Goal: Task Accomplishment & Management: Use online tool/utility

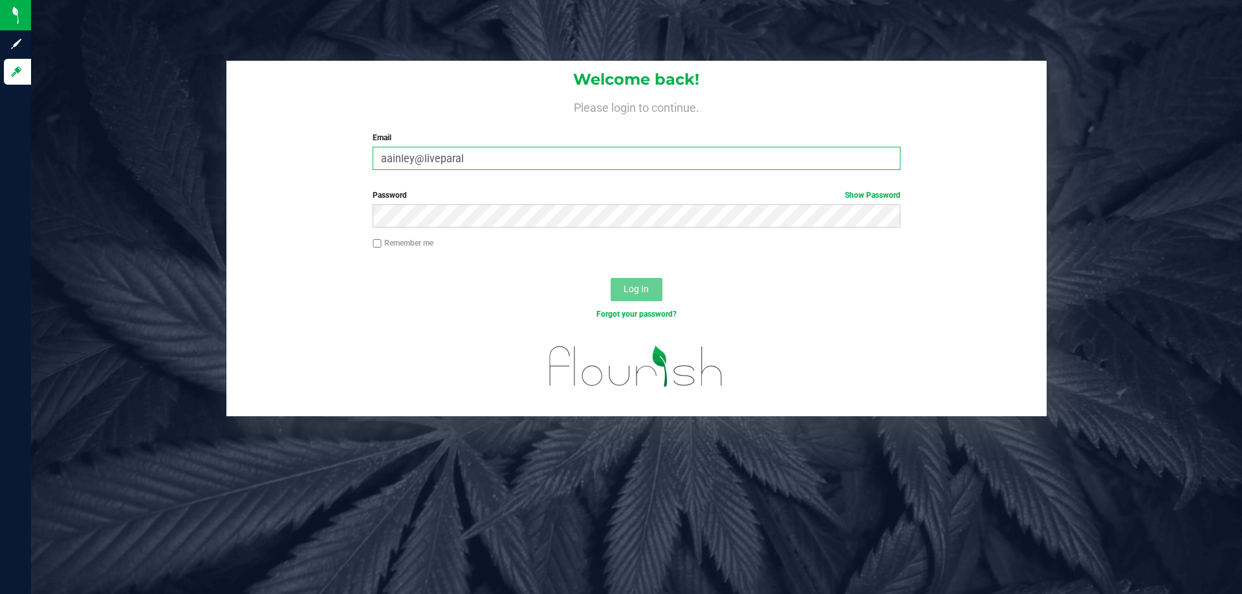
click at [543, 161] on input "aainley@liveparal" at bounding box center [636, 158] width 527 height 23
type input "[EMAIL_ADDRESS][DOMAIN_NAME]"
click at [611, 278] on button "Log In" at bounding box center [637, 289] width 52 height 23
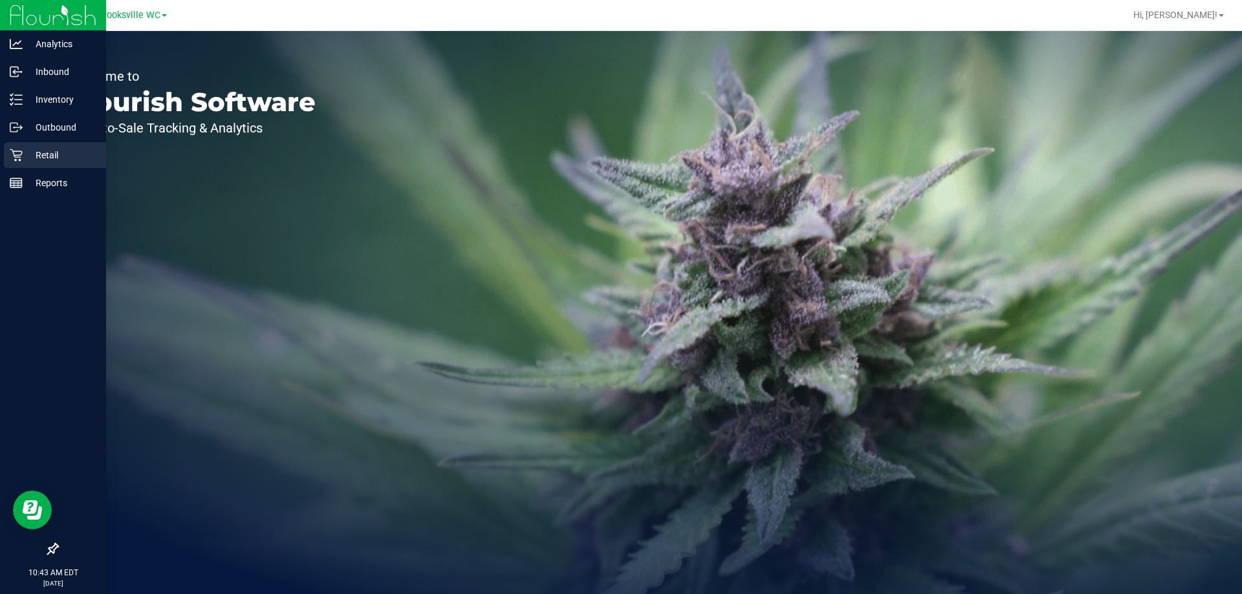
click at [25, 155] on p "Retail" at bounding box center [62, 155] width 78 height 16
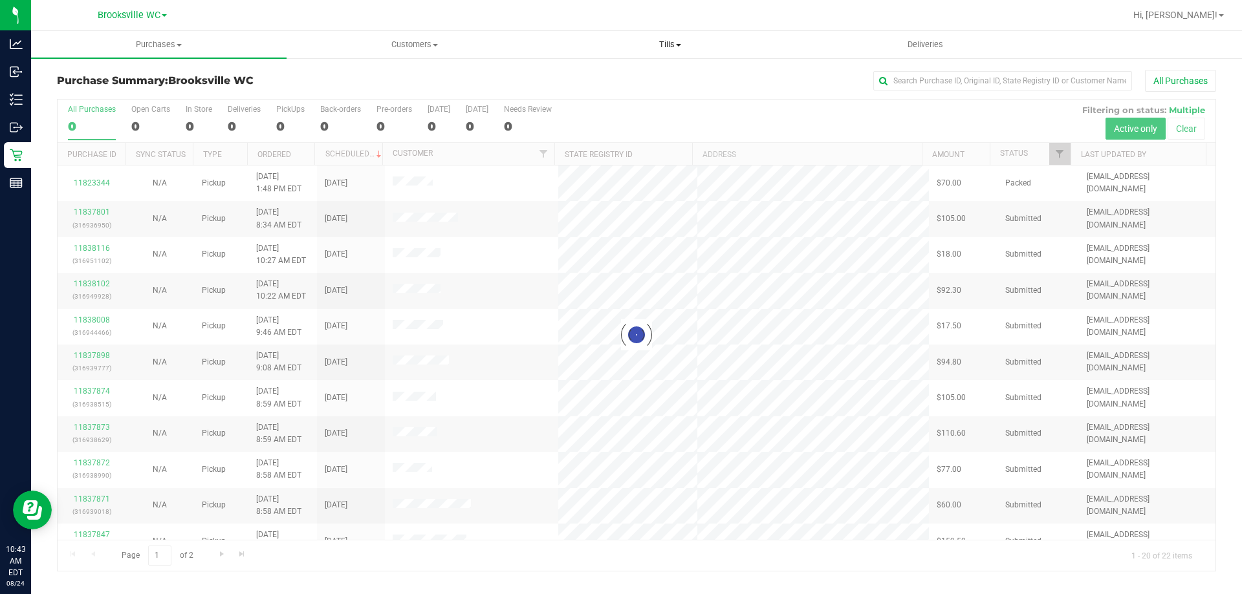
click at [674, 38] on uib-tab-heading "Tills Manage tills Reconcile e-payments" at bounding box center [670, 45] width 254 height 26
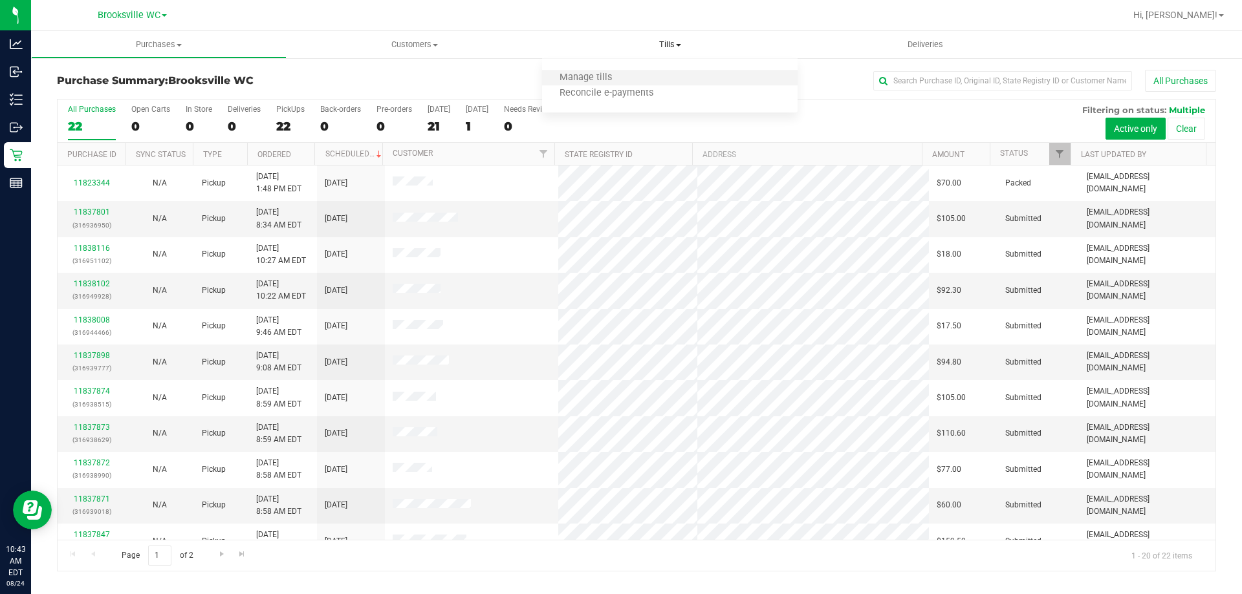
click at [659, 81] on li "Manage tills" at bounding box center [670, 79] width 256 height 16
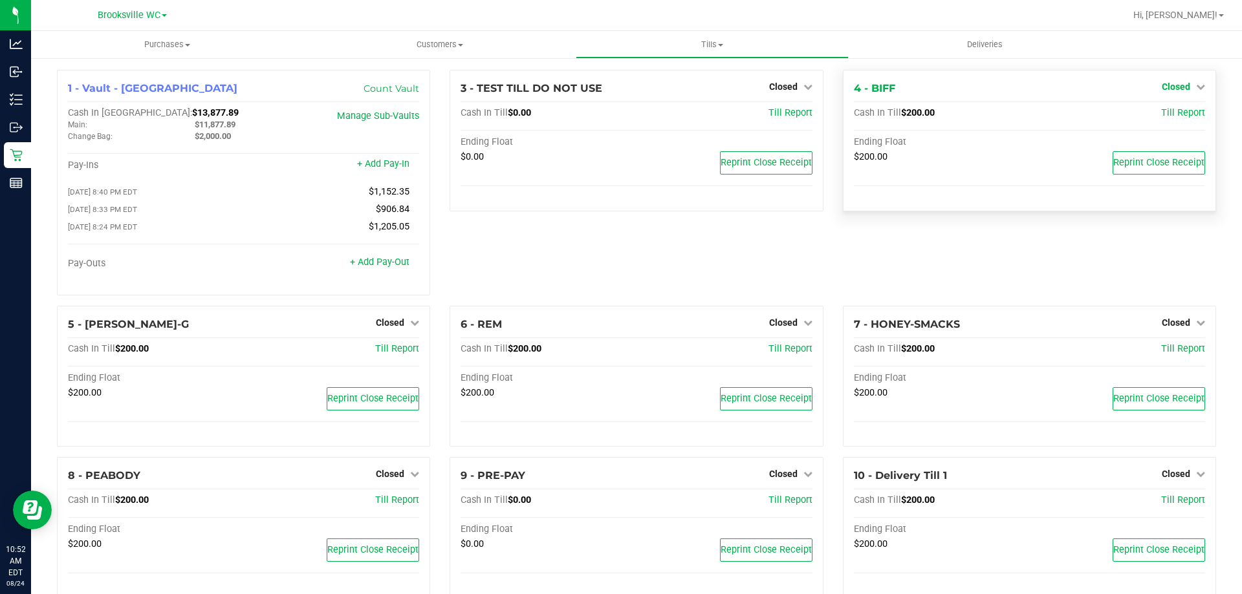
click at [1162, 83] on span "Closed" at bounding box center [1176, 87] width 28 height 10
click at [1159, 110] on link "Open Till" at bounding box center [1176, 114] width 34 height 10
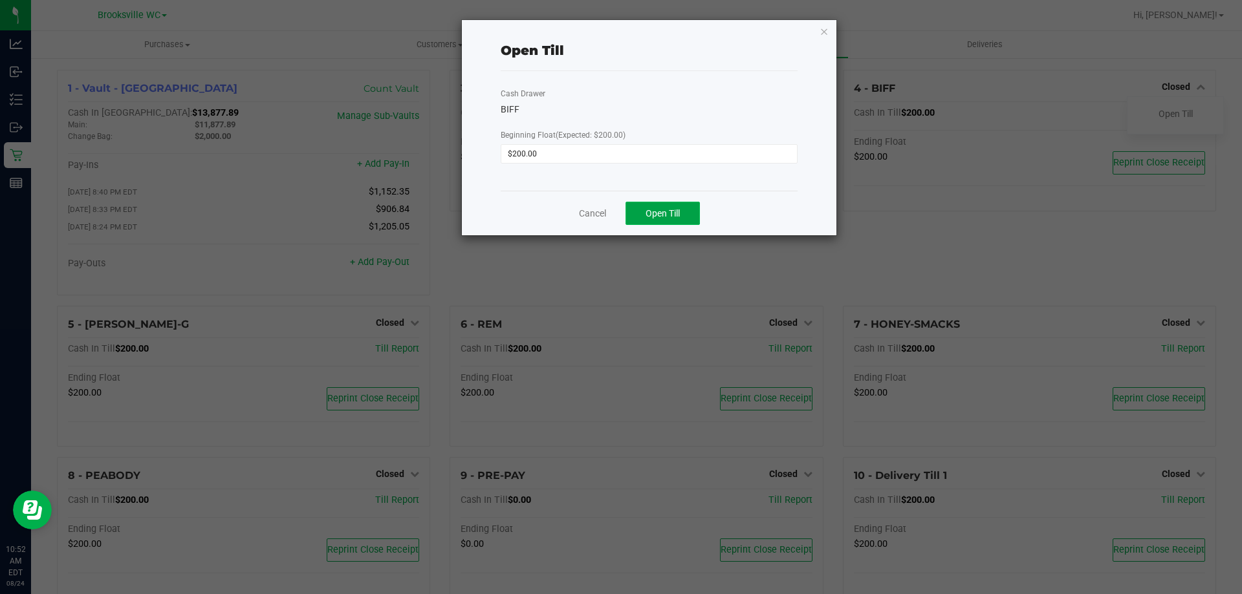
click at [672, 206] on button "Open Till" at bounding box center [663, 213] width 74 height 23
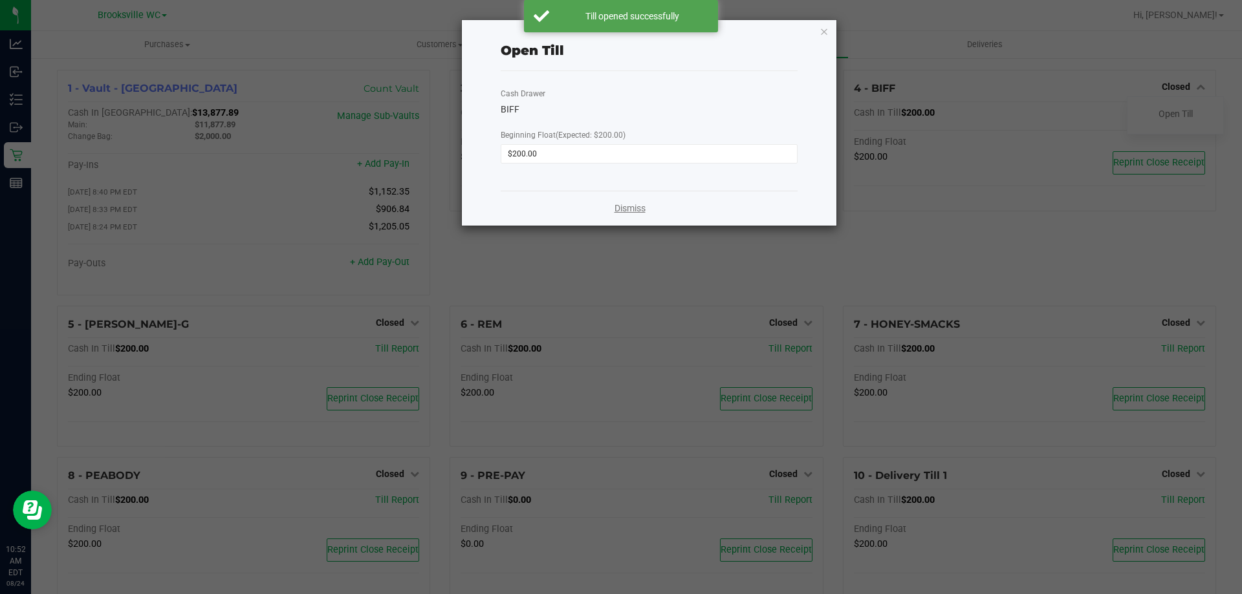
click at [638, 210] on link "Dismiss" at bounding box center [630, 209] width 31 height 14
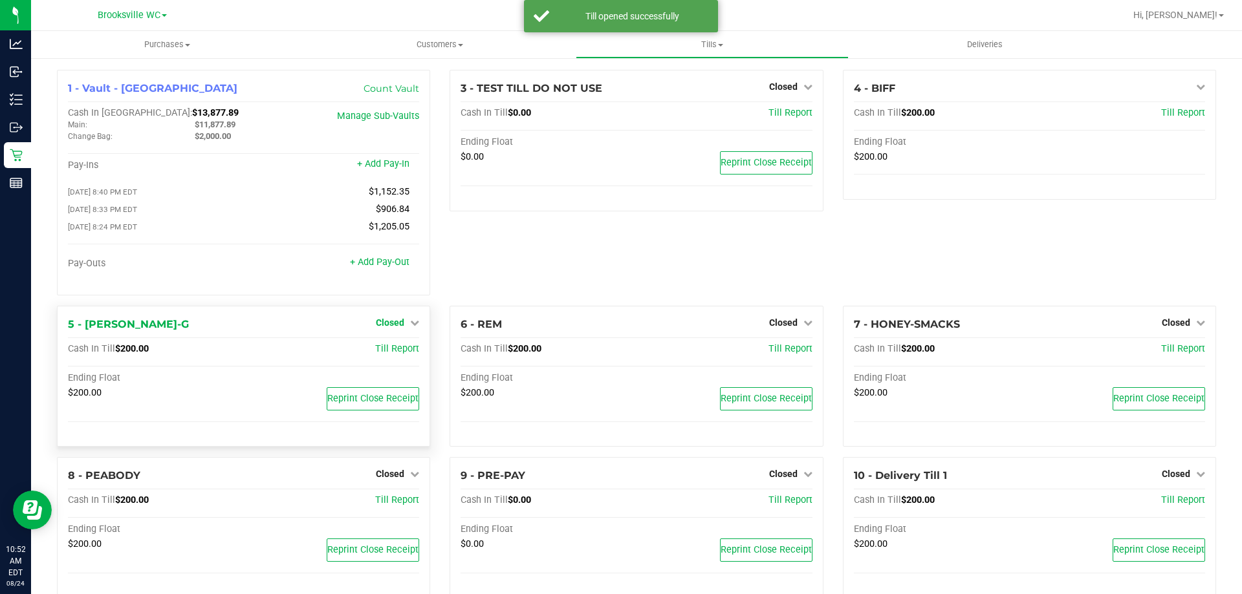
click at [389, 328] on span "Closed" at bounding box center [390, 323] width 28 height 10
click at [408, 354] on div "Open Till" at bounding box center [390, 350] width 96 height 16
click at [390, 354] on link "Open Till" at bounding box center [390, 349] width 34 height 10
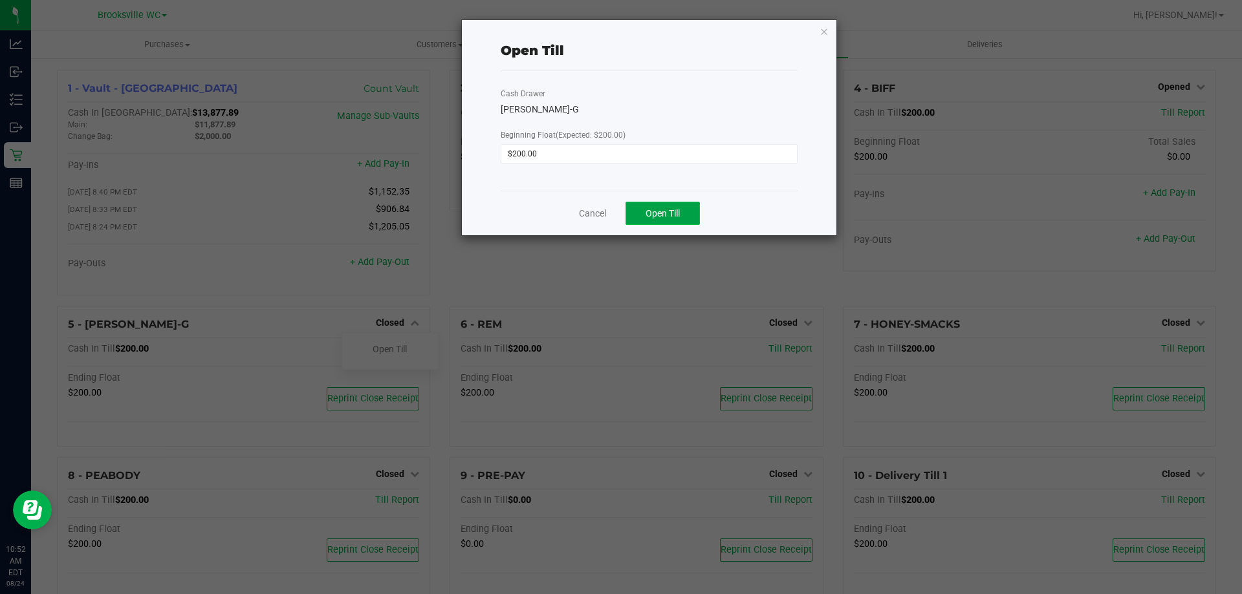
click at [662, 212] on span "Open Till" at bounding box center [663, 213] width 34 height 10
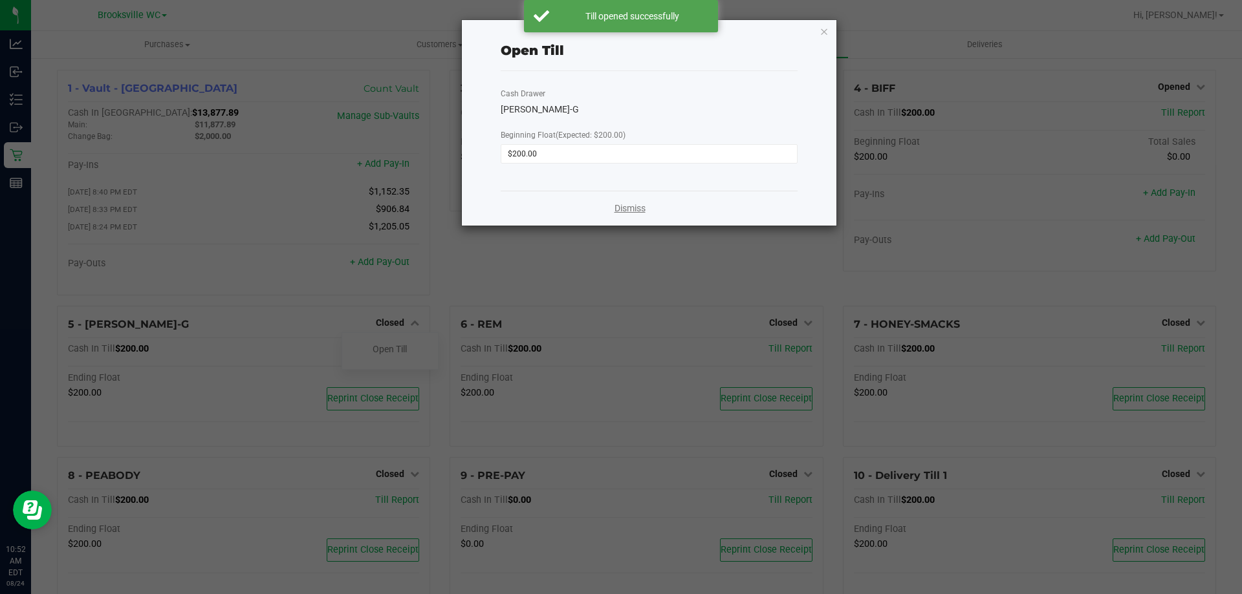
click at [635, 210] on link "Dismiss" at bounding box center [630, 209] width 31 height 14
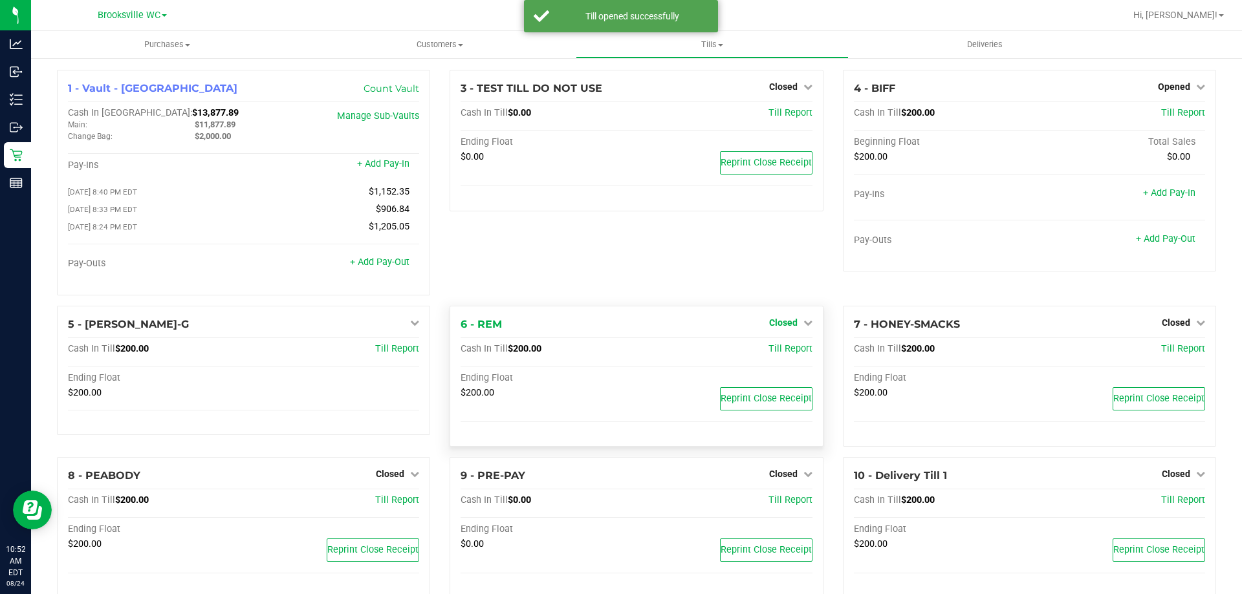
click at [784, 326] on span "Closed" at bounding box center [783, 323] width 28 height 10
click at [775, 354] on link "Open Till" at bounding box center [783, 349] width 34 height 10
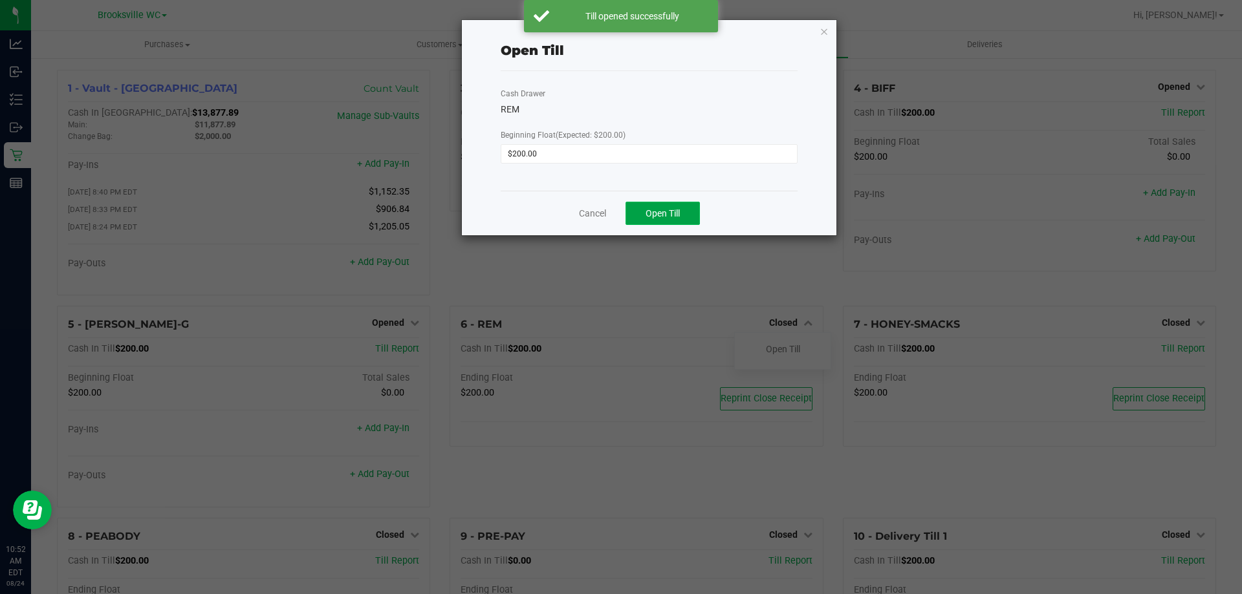
click at [662, 212] on span "Open Till" at bounding box center [663, 213] width 34 height 10
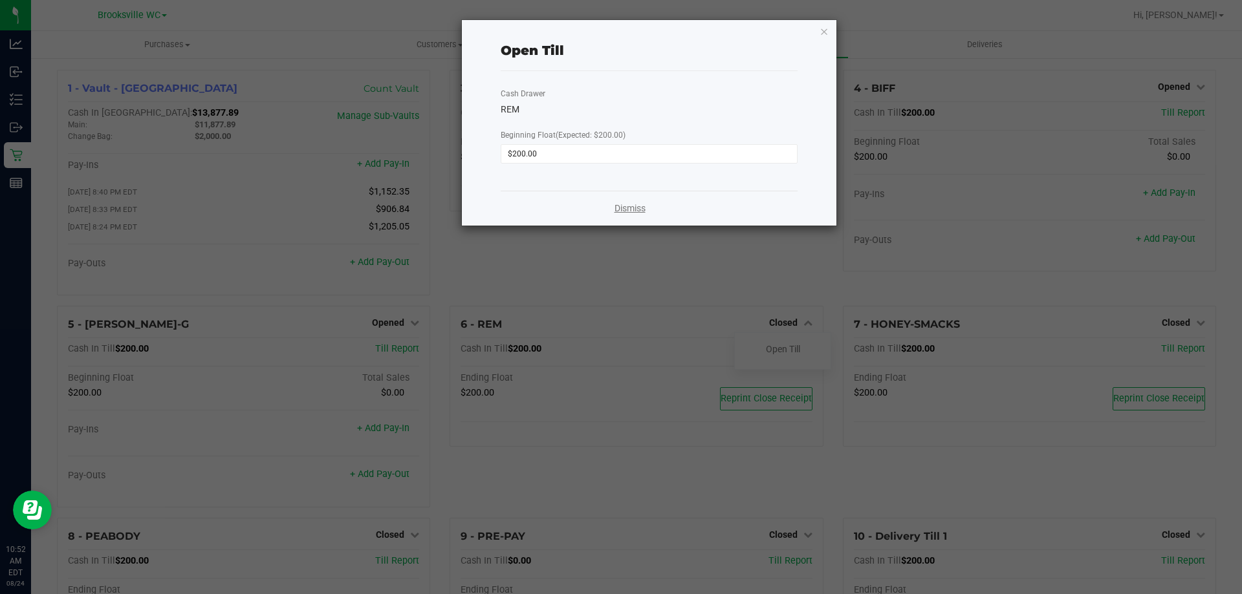
click at [632, 205] on link "Dismiss" at bounding box center [630, 209] width 31 height 14
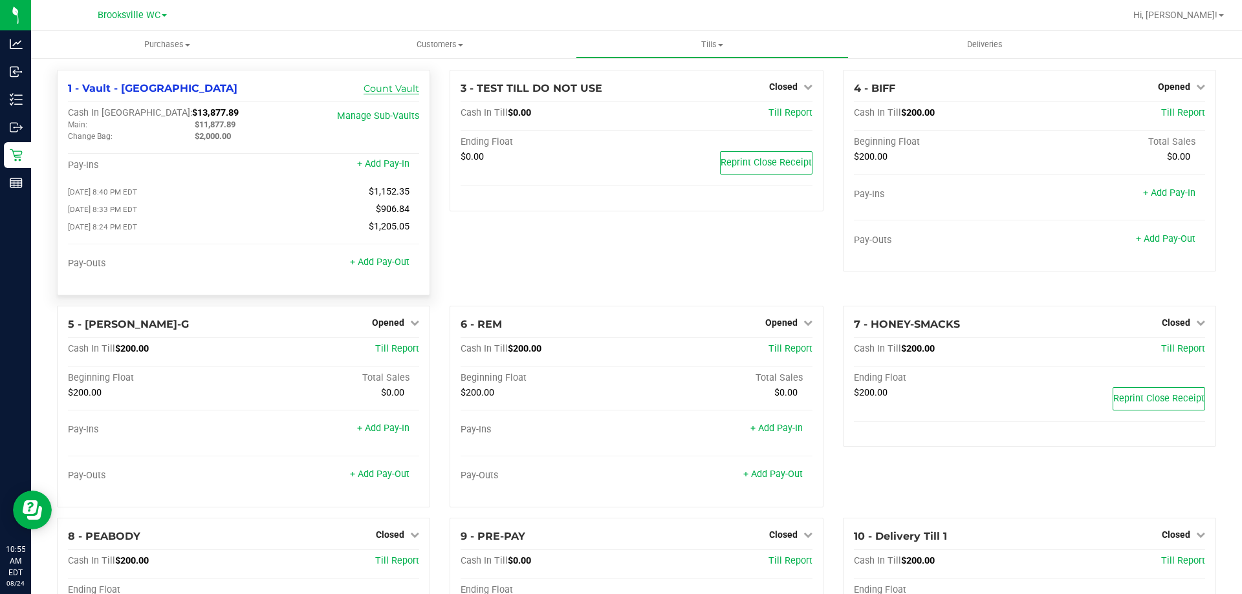
click at [393, 93] on link "Count Vault" at bounding box center [392, 89] width 56 height 12
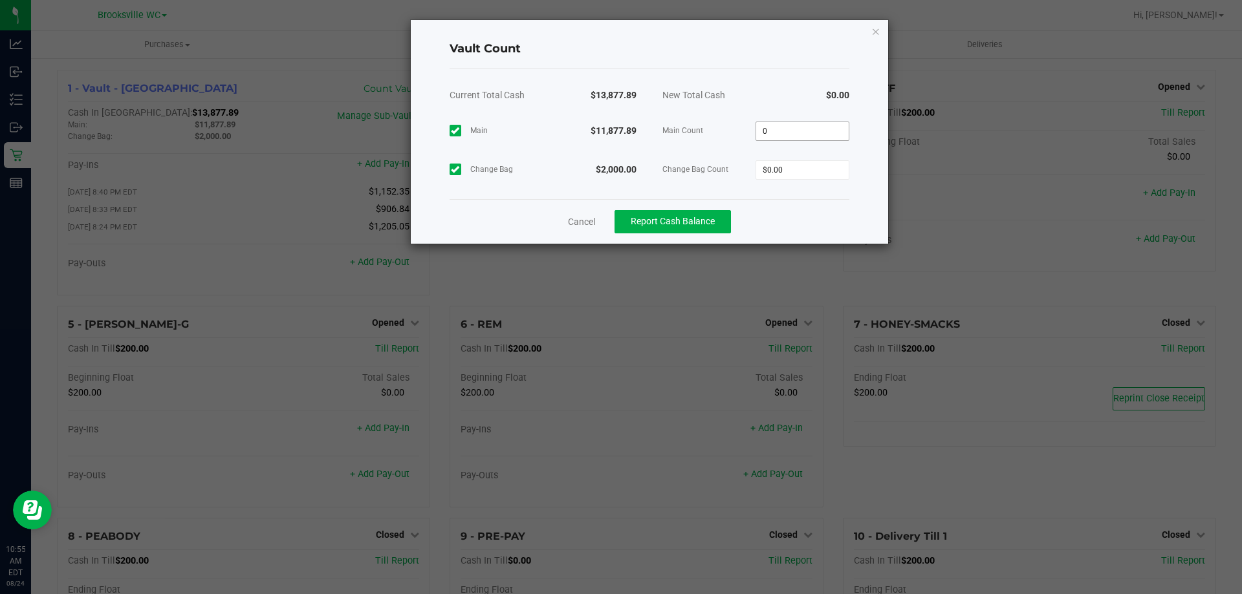
click at [805, 127] on input "0" at bounding box center [802, 131] width 93 height 18
type input "$11,877.89"
type input "$2,000.00"
click at [681, 228] on button "Report Cash Balance" at bounding box center [673, 221] width 116 height 23
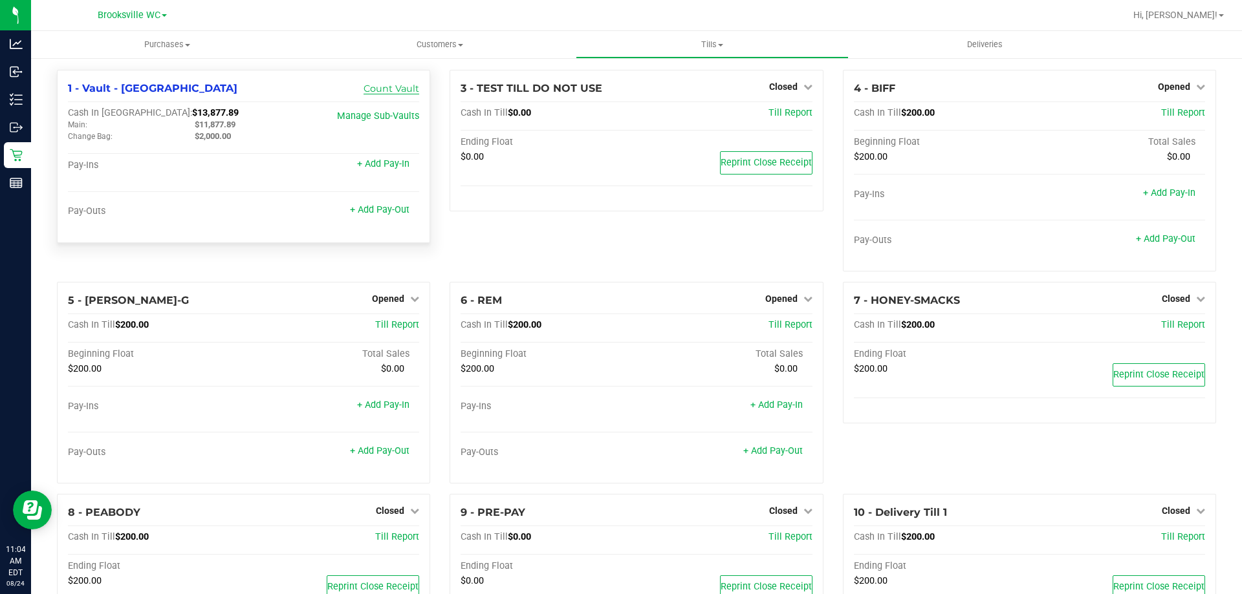
click at [391, 91] on link "Count Vault" at bounding box center [392, 89] width 56 height 12
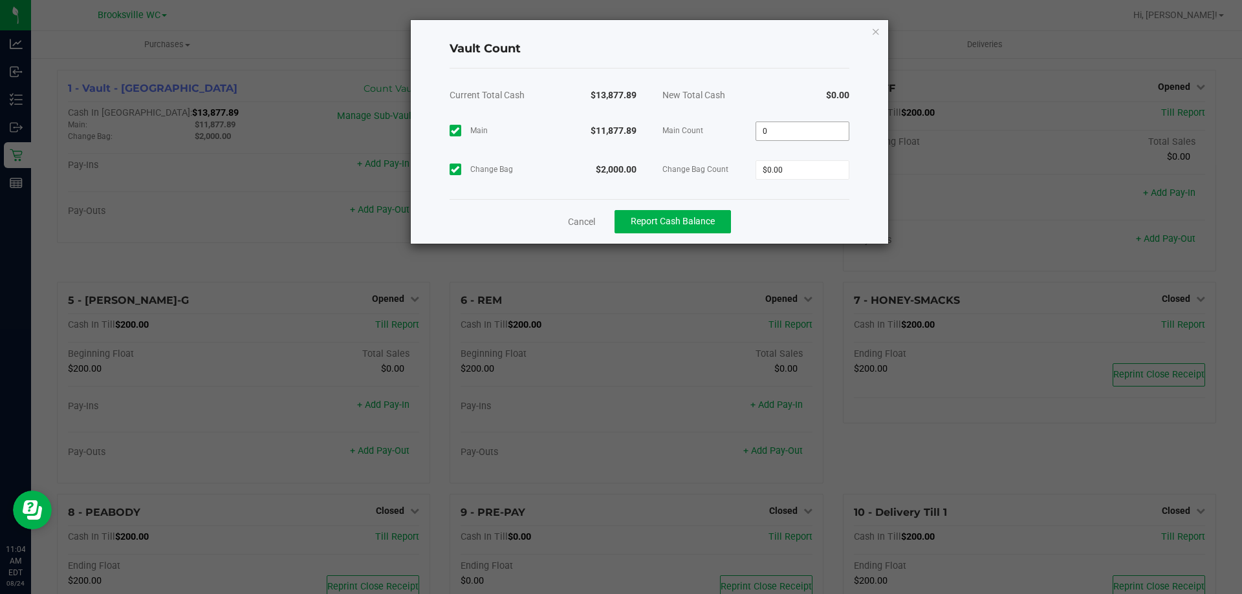
click at [801, 136] on input "0" at bounding box center [802, 131] width 93 height 18
type input "$11,877.89"
type input "$2,000.00"
click at [805, 220] on div "Cancel Report Cash Balance" at bounding box center [650, 221] width 400 height 45
click at [670, 224] on span "Report Cash Balance" at bounding box center [673, 221] width 84 height 10
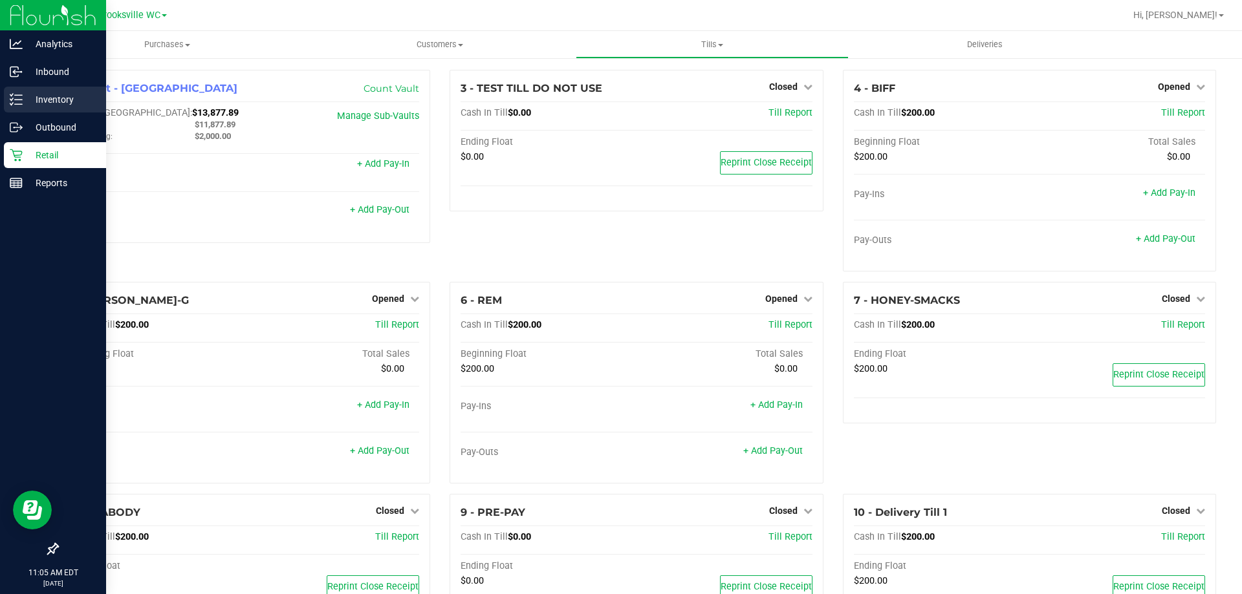
click at [22, 103] on icon at bounding box center [16, 99] width 13 height 13
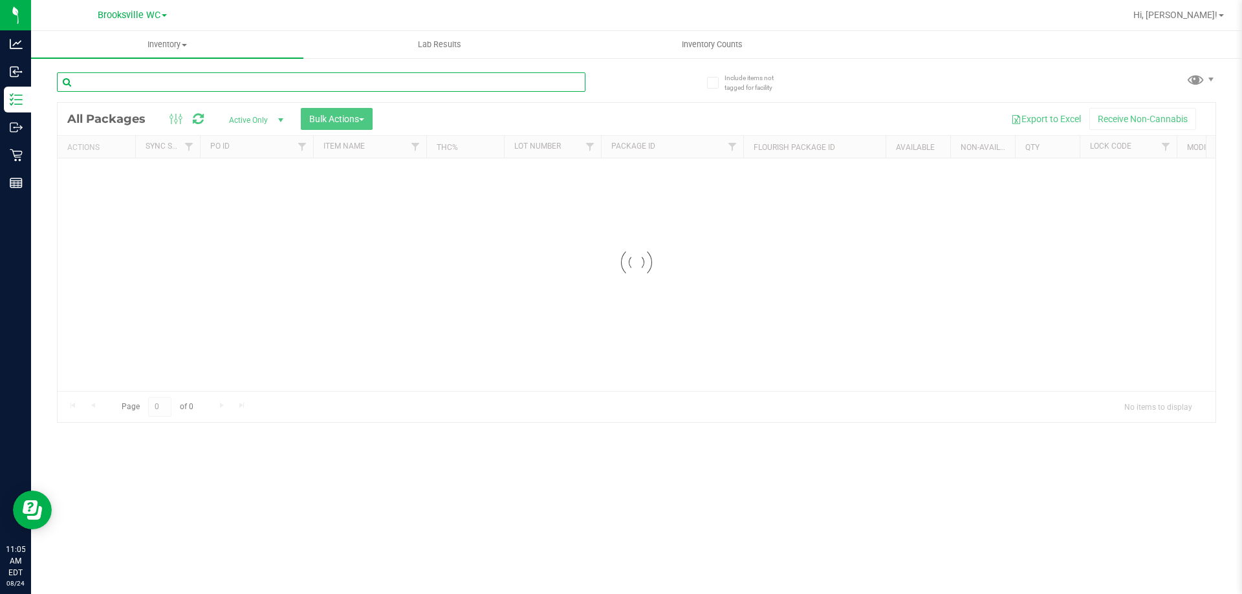
click at [261, 82] on input "text" at bounding box center [321, 81] width 529 height 19
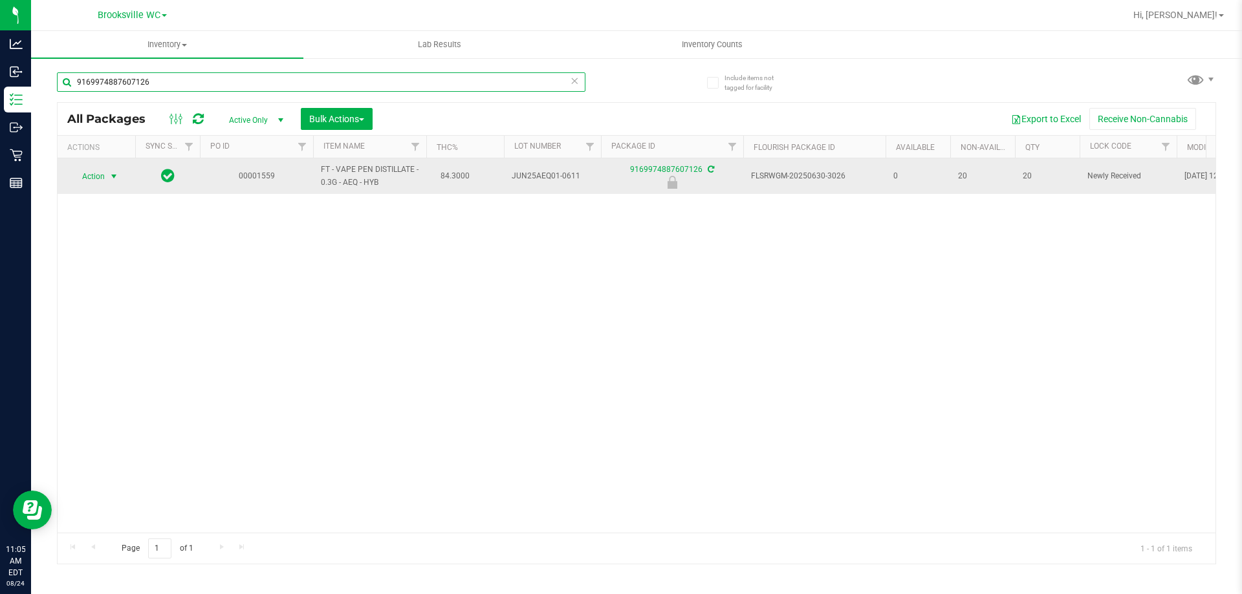
type input "9169974887607126"
click at [99, 180] on span "Action" at bounding box center [88, 177] width 35 height 18
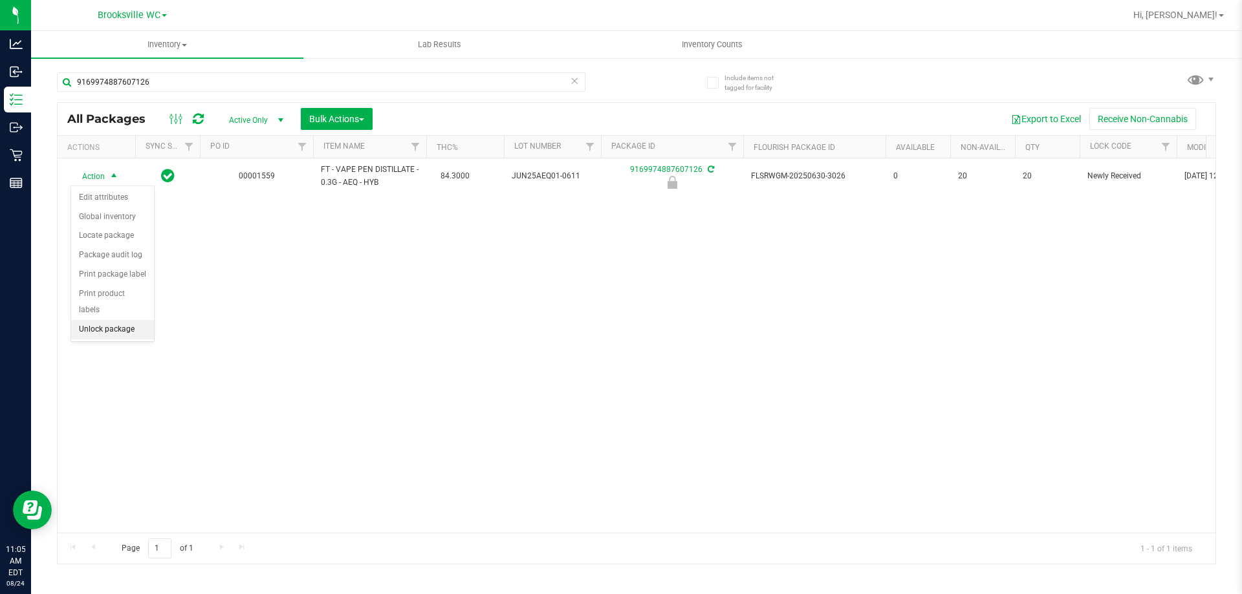
click at [89, 320] on li "Unlock package" at bounding box center [112, 329] width 83 height 19
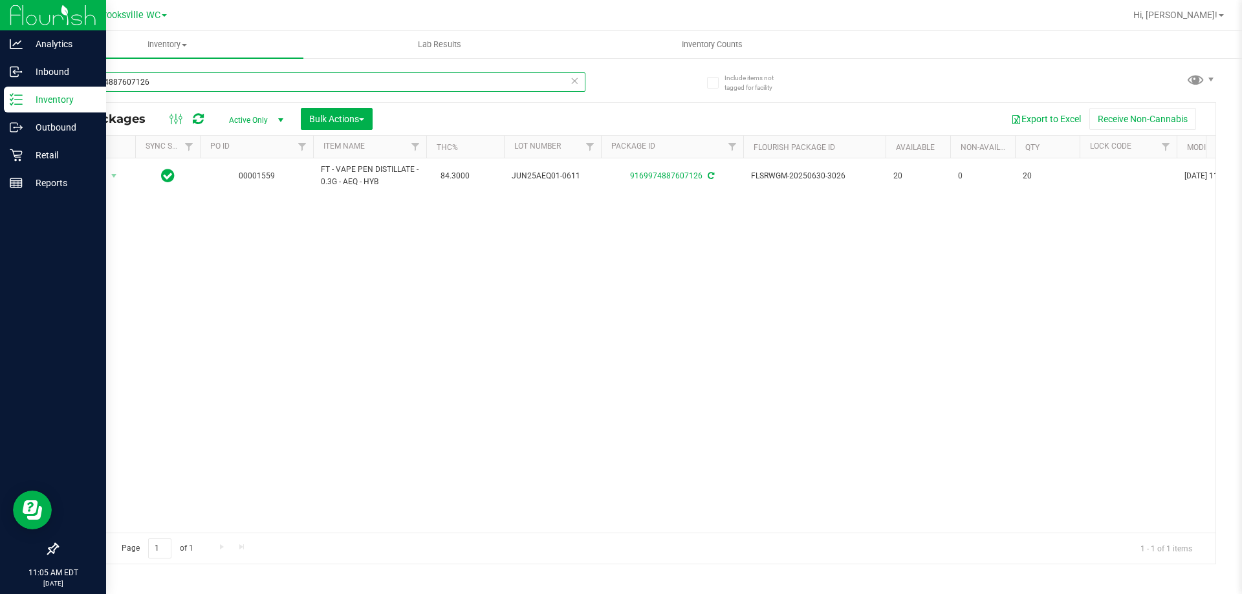
drag, startPoint x: 196, startPoint y: 88, endPoint x: 0, endPoint y: 20, distance: 207.4
click at [0, 24] on div "Analytics Inbound Inventory Outbound Retail Reports 11:05 AM EDT [DATE] 08/24 B…" at bounding box center [621, 297] width 1242 height 594
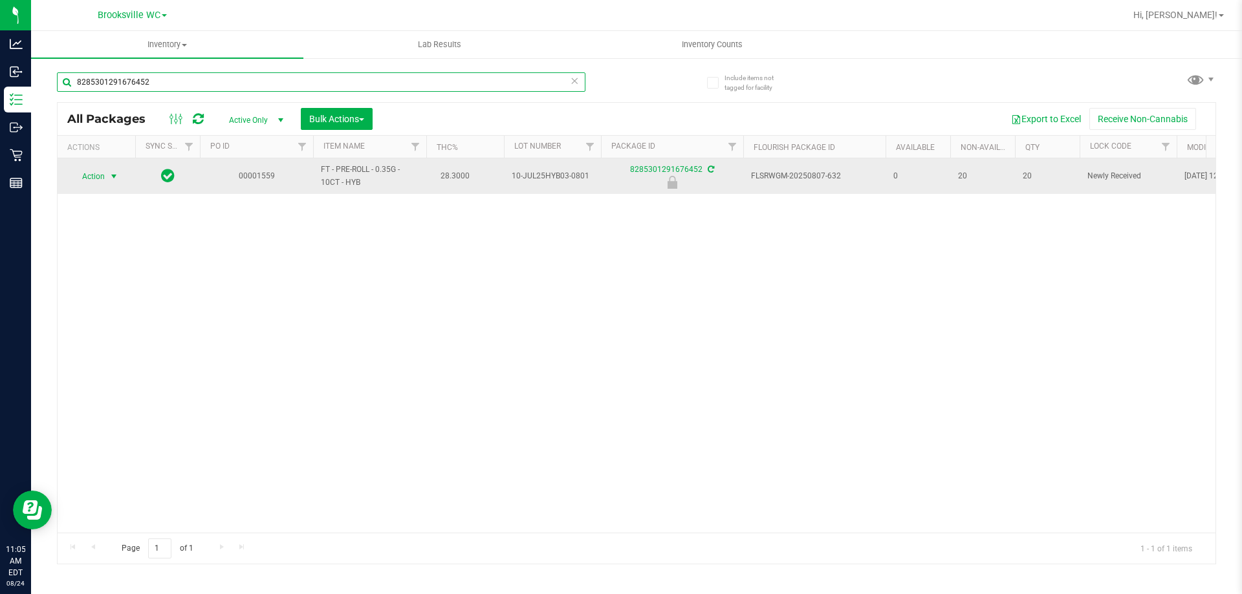
type input "8285301291676452"
click at [96, 179] on span "Action" at bounding box center [88, 177] width 35 height 18
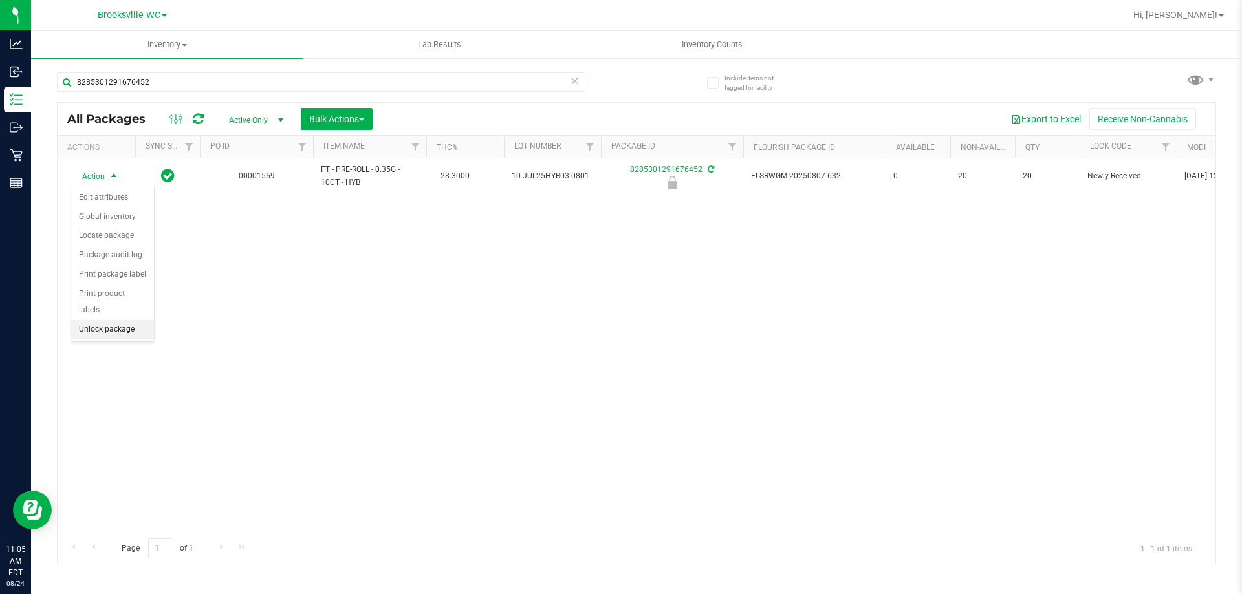
click at [96, 320] on li "Unlock package" at bounding box center [112, 329] width 83 height 19
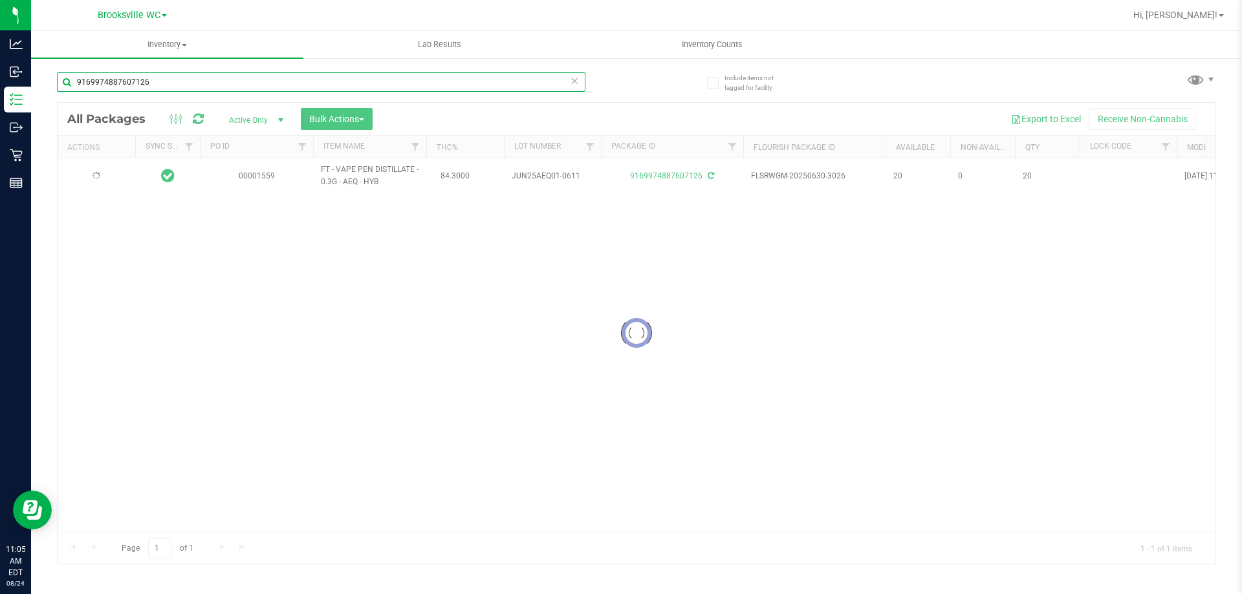
click at [148, 86] on input "9169974887607126" at bounding box center [321, 81] width 529 height 19
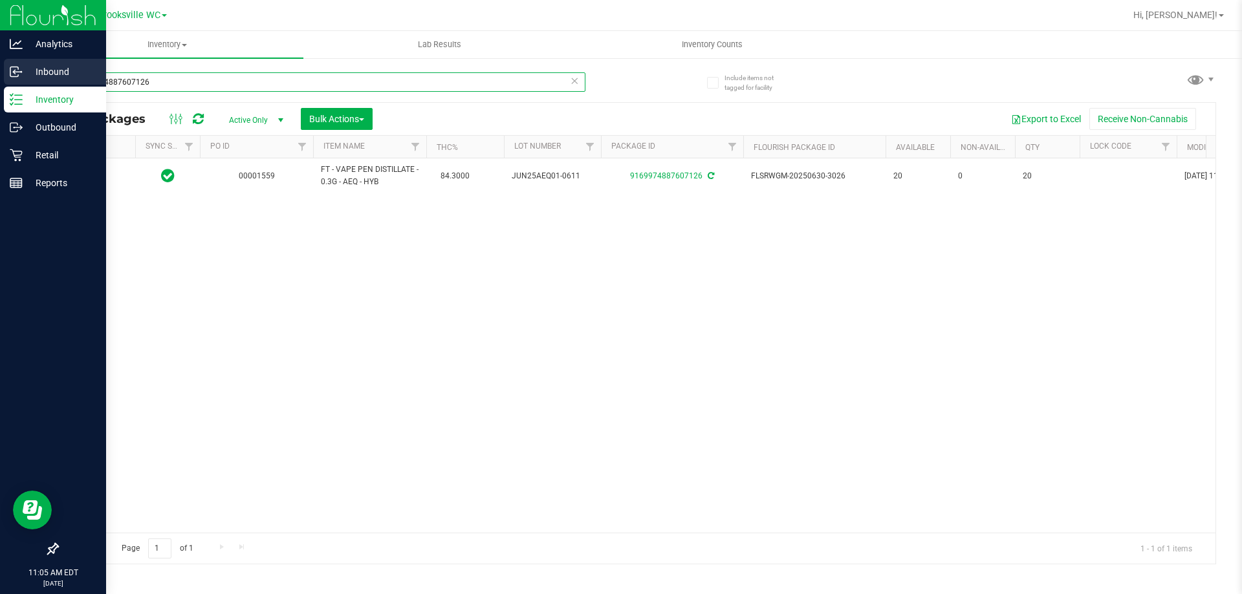
drag, startPoint x: 158, startPoint y: 84, endPoint x: 0, endPoint y: 64, distance: 159.1
click at [0, 64] on div "Analytics Inbound Inventory Outbound Retail Reports 11:05 AM EDT [DATE] 08/24 B…" at bounding box center [621, 297] width 1242 height 594
drag, startPoint x: 180, startPoint y: 85, endPoint x: 0, endPoint y: 69, distance: 181.2
click at [0, 71] on div "Analytics Inbound Inventory Outbound Retail Reports 11:06 AM EDT 08/24/2025 08/…" at bounding box center [621, 297] width 1242 height 594
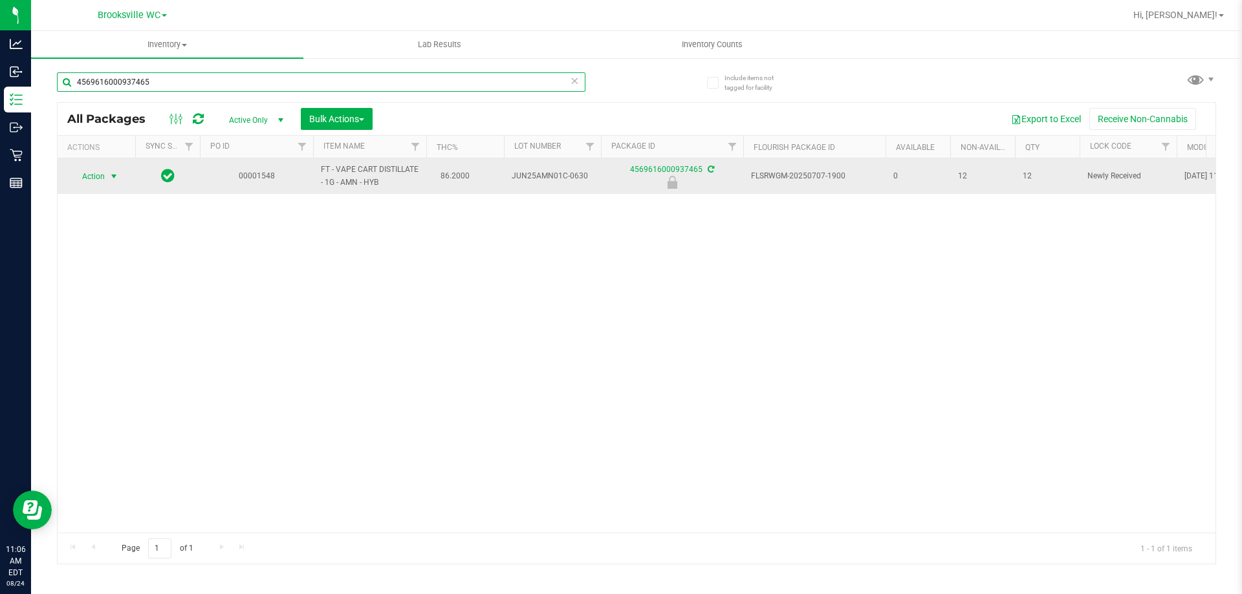
type input "4569616000937465"
click at [94, 177] on span "Action" at bounding box center [88, 177] width 35 height 18
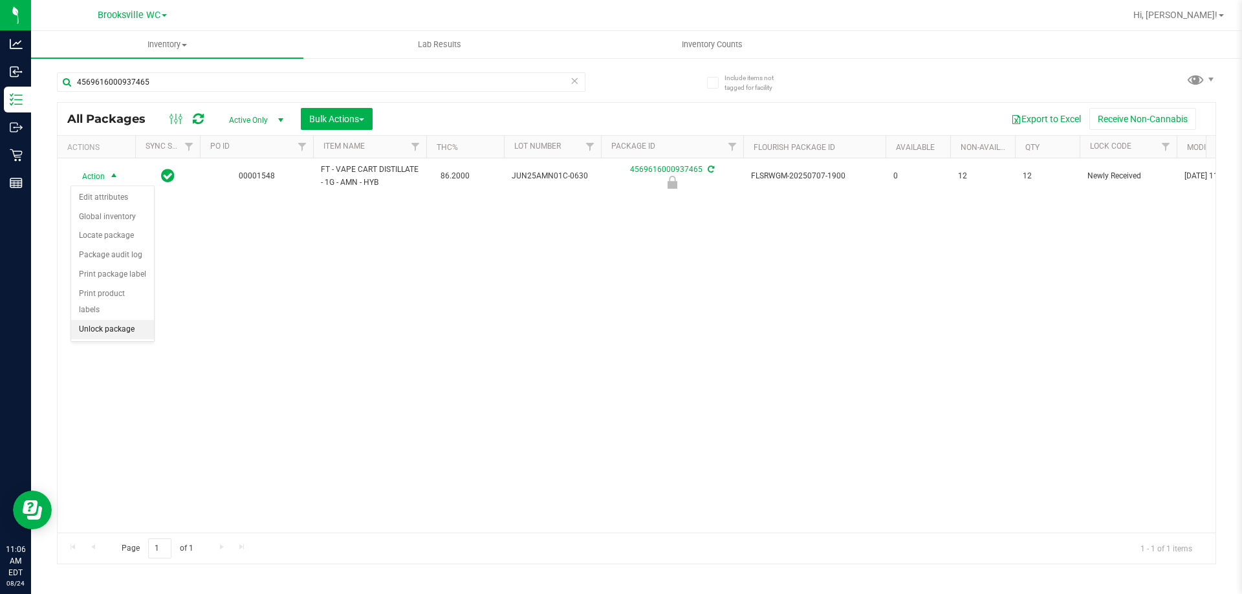
click at [105, 320] on li "Unlock package" at bounding box center [112, 329] width 83 height 19
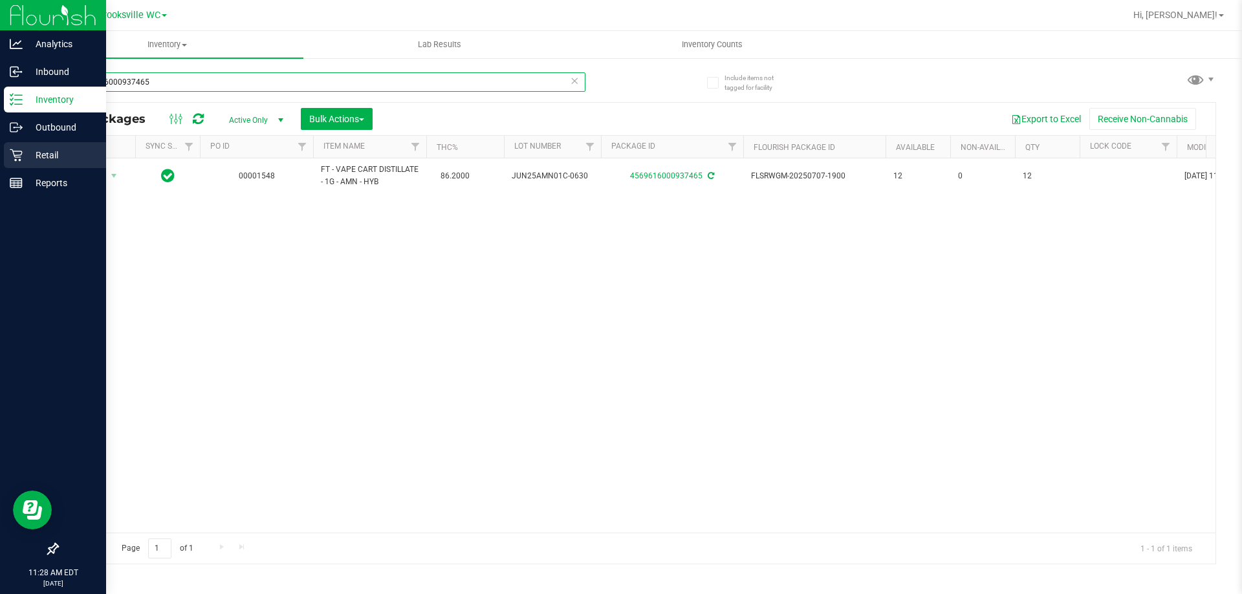
drag, startPoint x: 167, startPoint y: 83, endPoint x: 0, endPoint y: 144, distance: 177.9
click at [0, 144] on div "Analytics Inbound Inventory Outbound Retail Reports 11:28 AM EDT 08/24/2025 08/…" at bounding box center [621, 297] width 1242 height 594
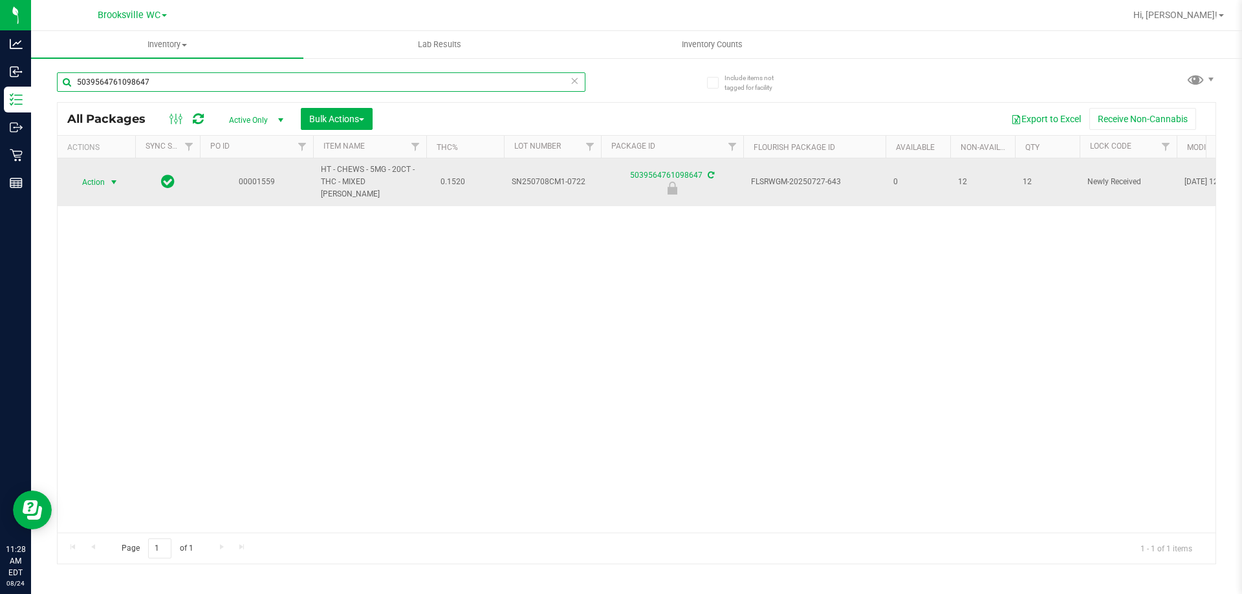
type input "5039564761098647"
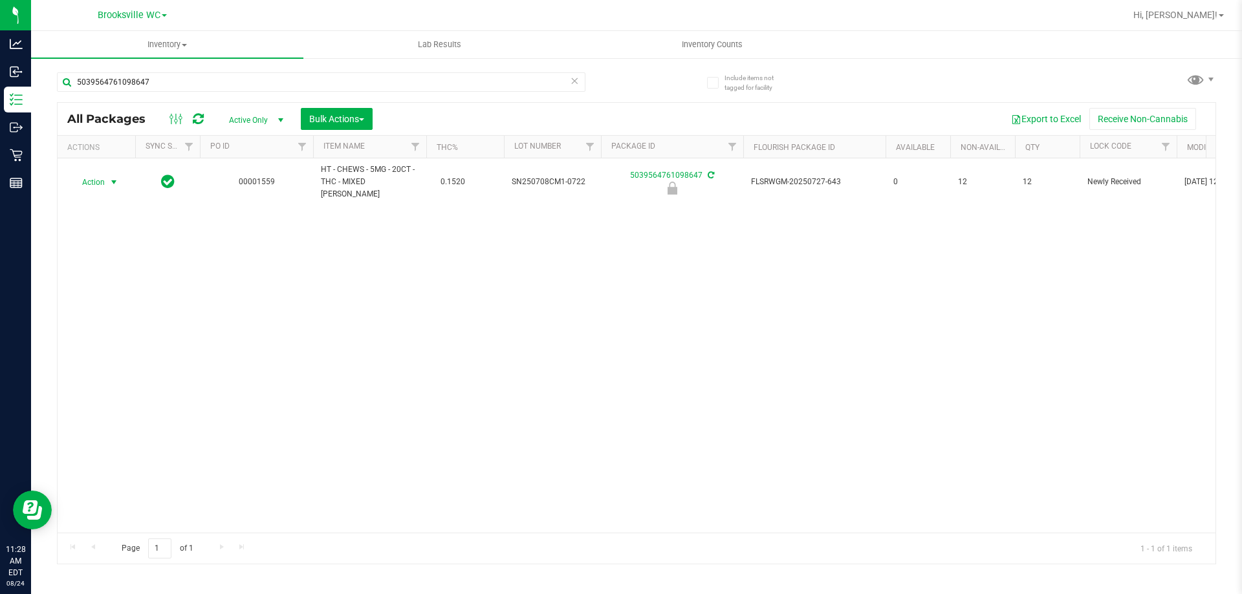
drag, startPoint x: 89, startPoint y: 177, endPoint x: 111, endPoint y: 224, distance: 52.4
click at [91, 177] on span "Action" at bounding box center [88, 182] width 35 height 18
drag, startPoint x: 100, startPoint y: 310, endPoint x: 117, endPoint y: 305, distance: 17.6
click at [102, 320] on li "Unlock package" at bounding box center [112, 329] width 83 height 19
